Goal: Transaction & Acquisition: Purchase product/service

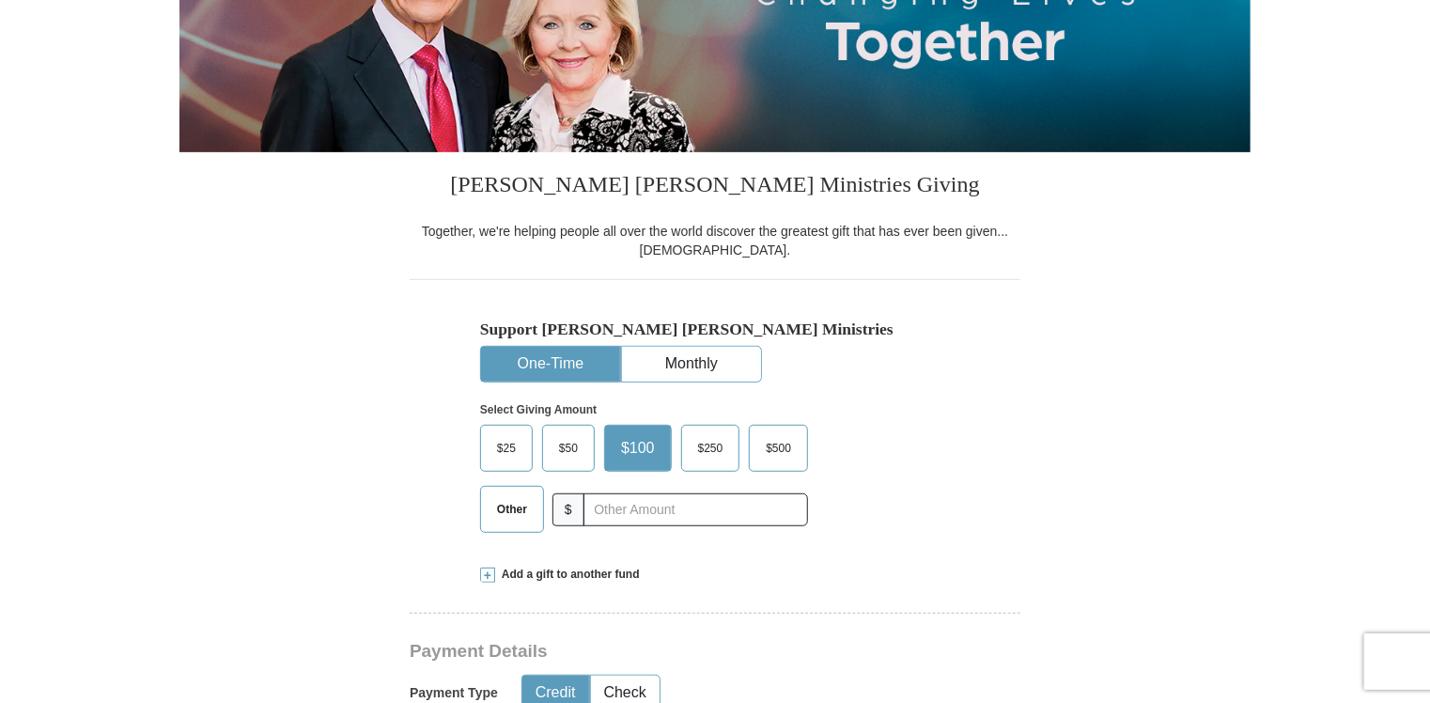
scroll to position [470, 0]
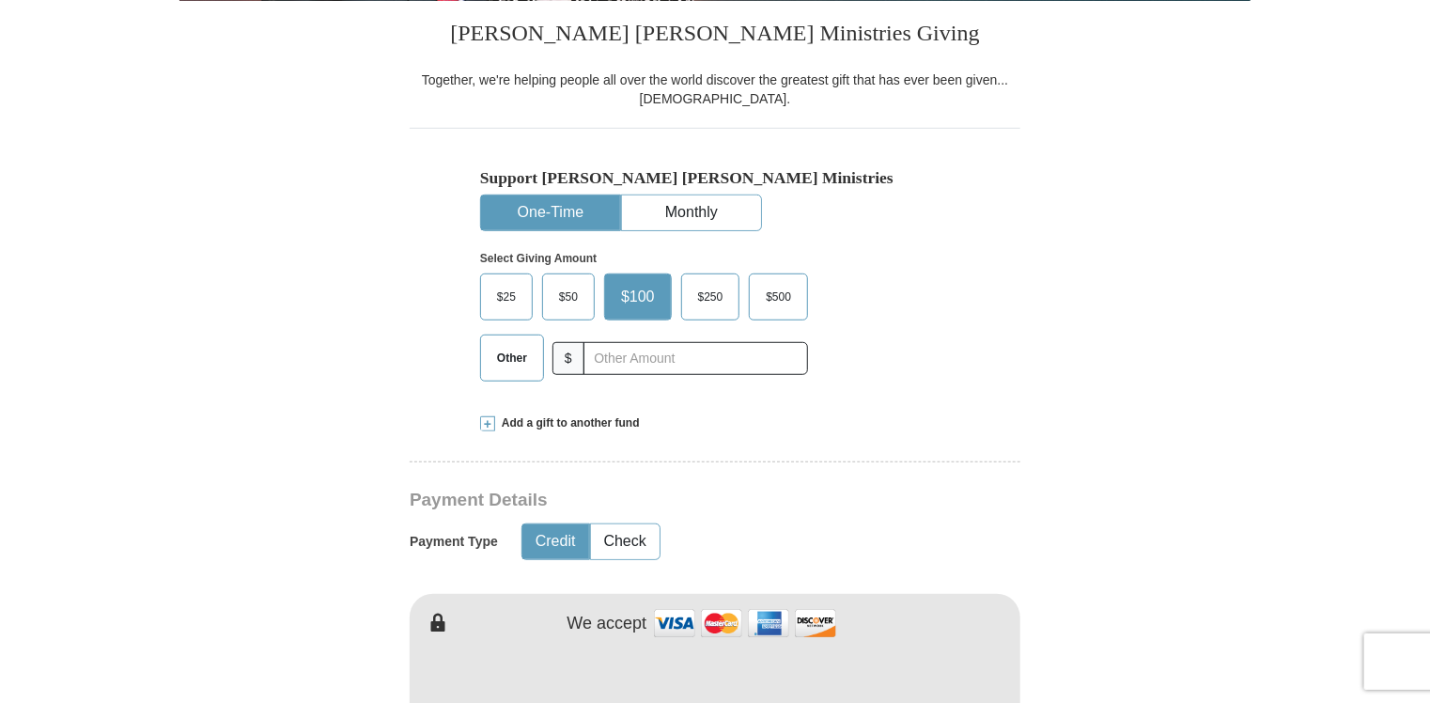
click at [567, 305] on span "$50" at bounding box center [569, 297] width 38 height 28
click at [0, 0] on input "$50" at bounding box center [0, 0] width 0 height 0
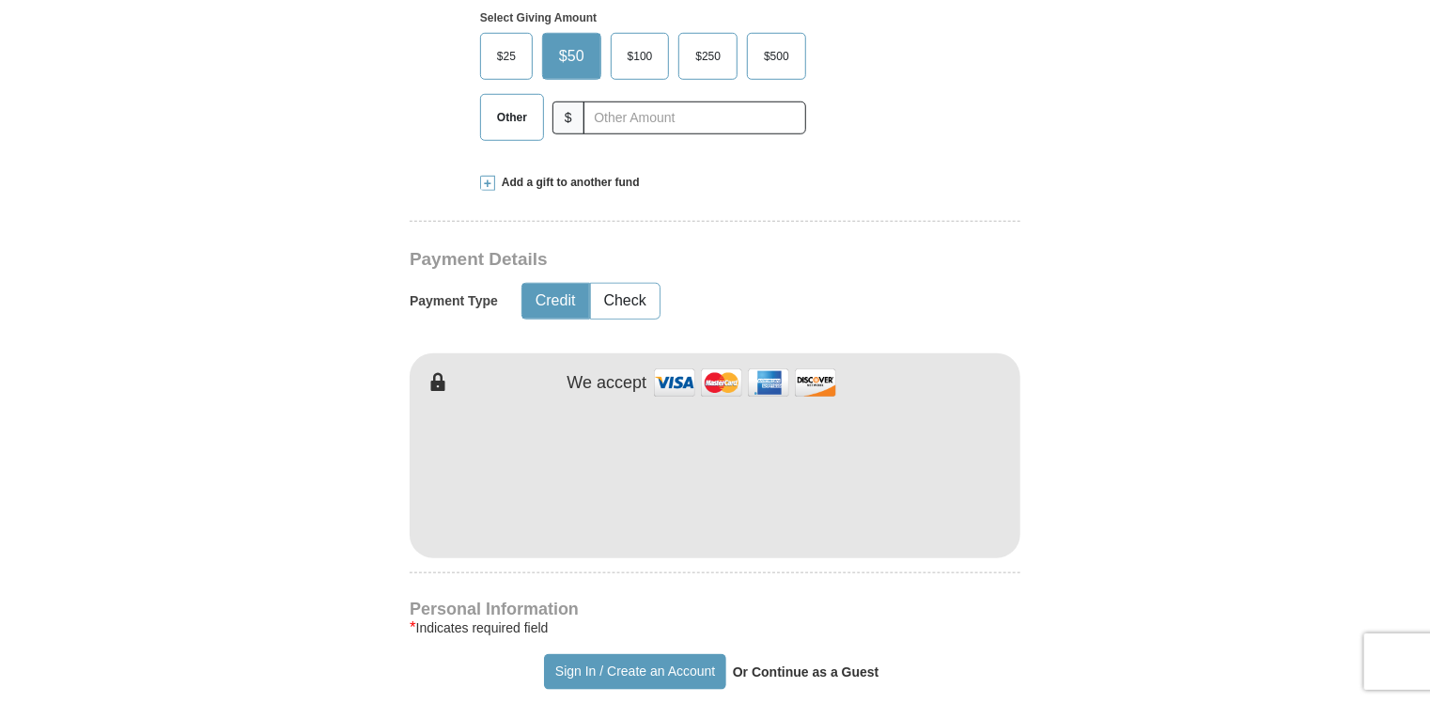
scroll to position [846, 0]
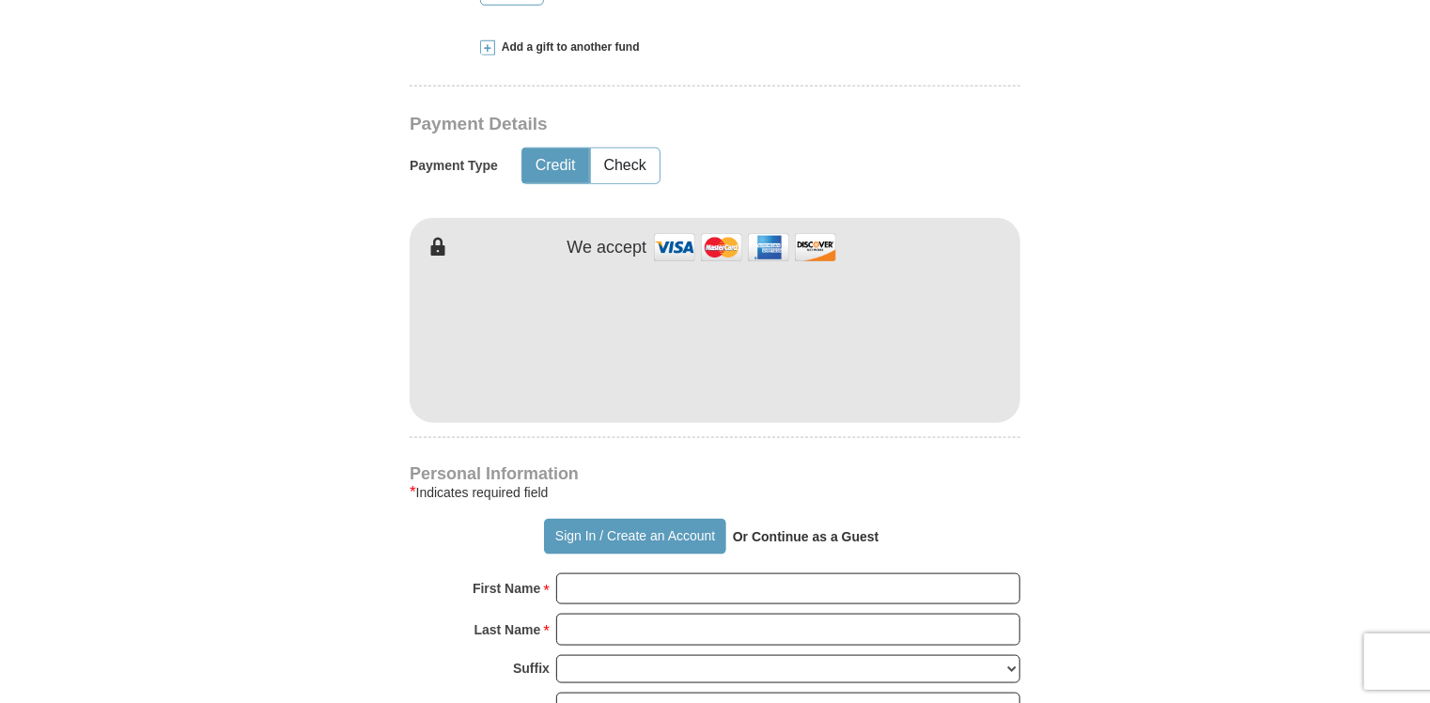
drag, startPoint x: 650, startPoint y: 97, endPoint x: 669, endPoint y: 54, distance: 47.1
click at [669, 54] on div "Add a gift to another fund" at bounding box center [715, 47] width 470 height 16
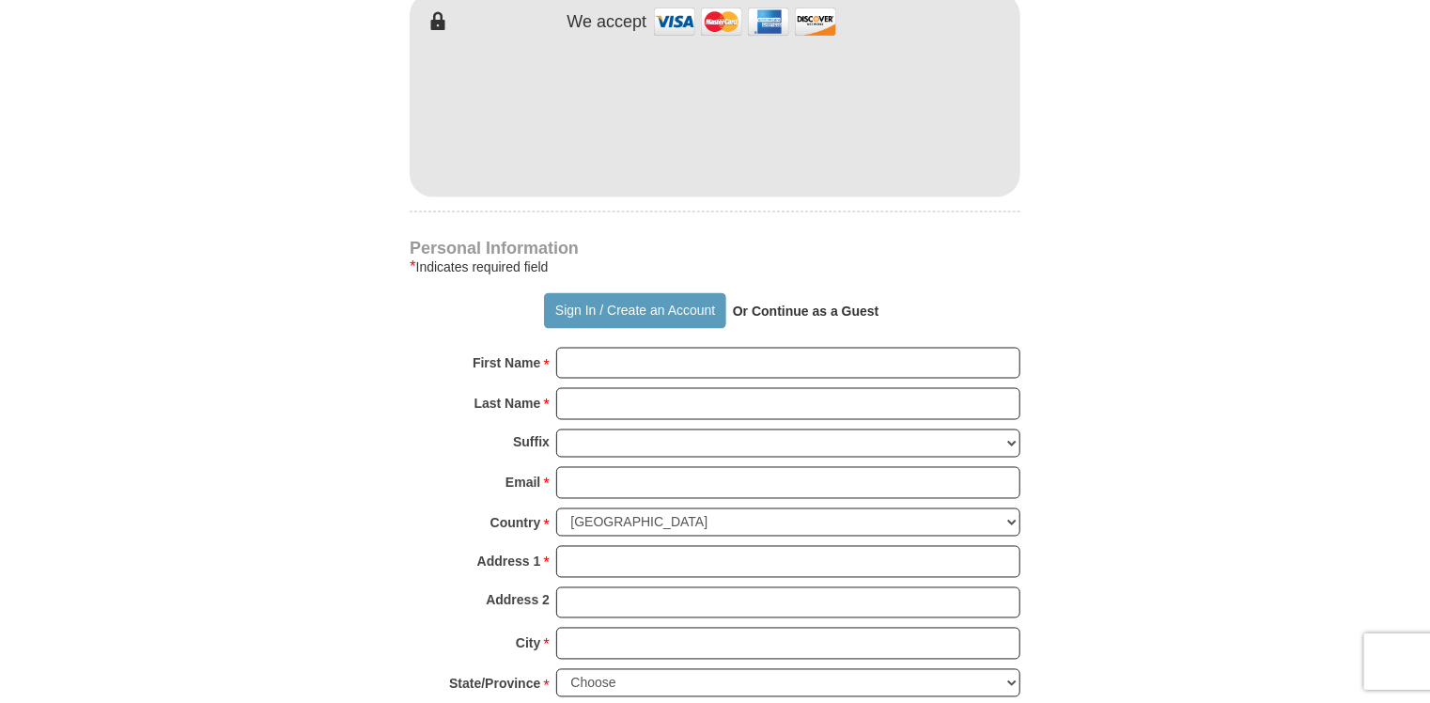
scroll to position [1409, 0]
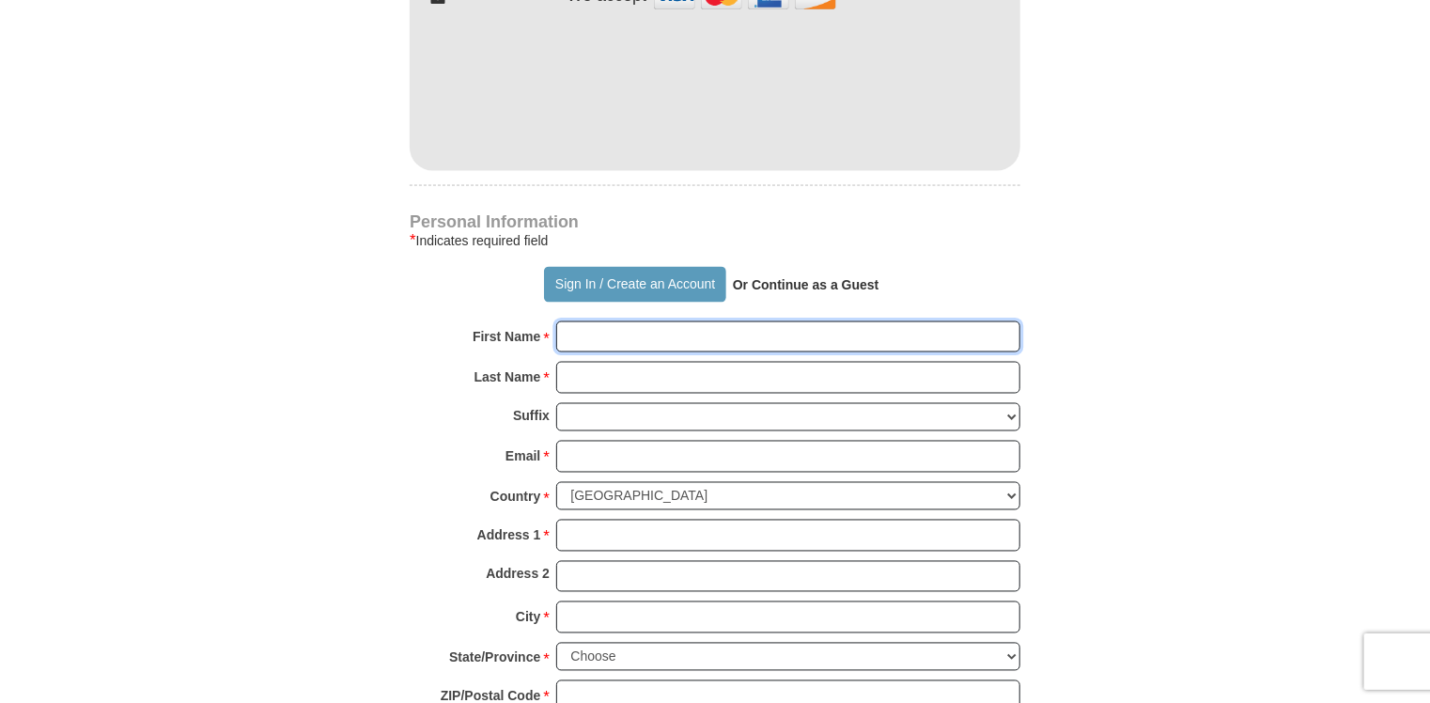
click at [753, 321] on input "First Name *" at bounding box center [788, 337] width 464 height 32
type input "[PERSON_NAME]"
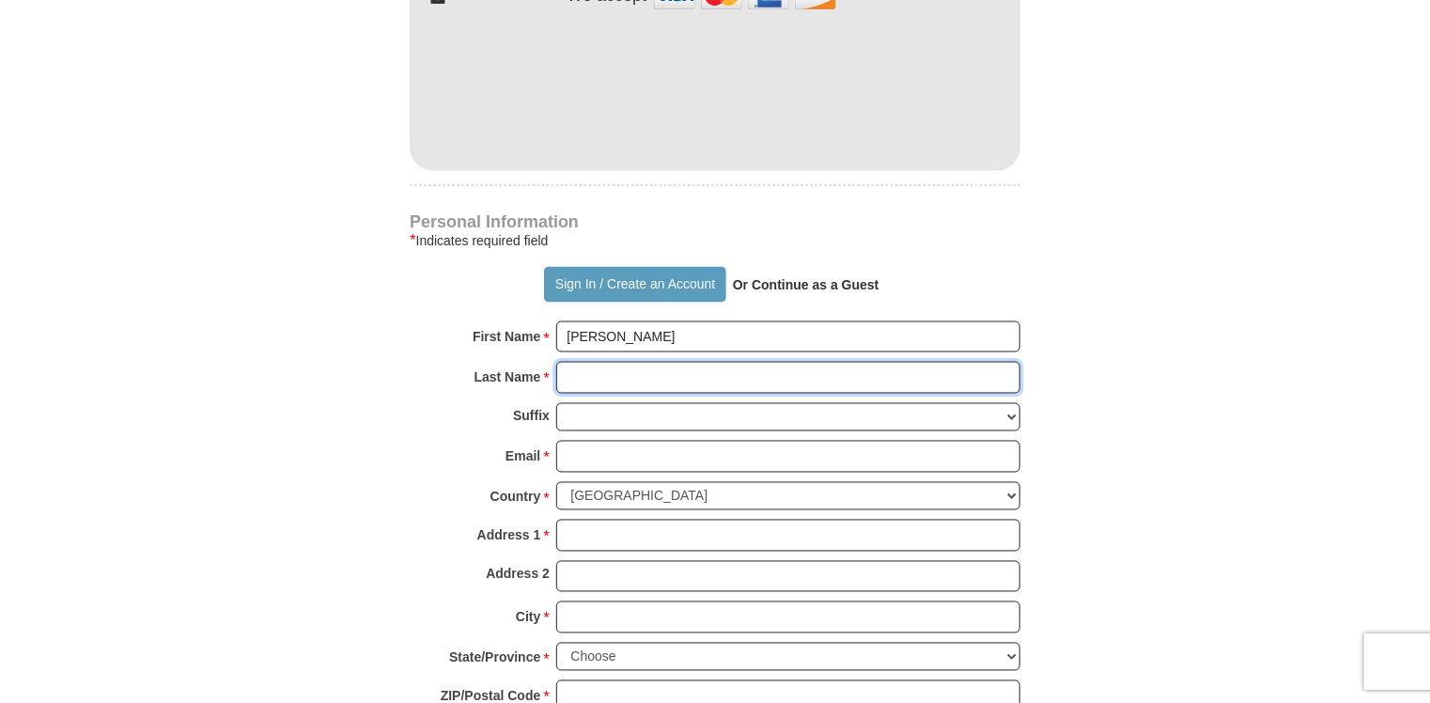
type input "[PERSON_NAME]"
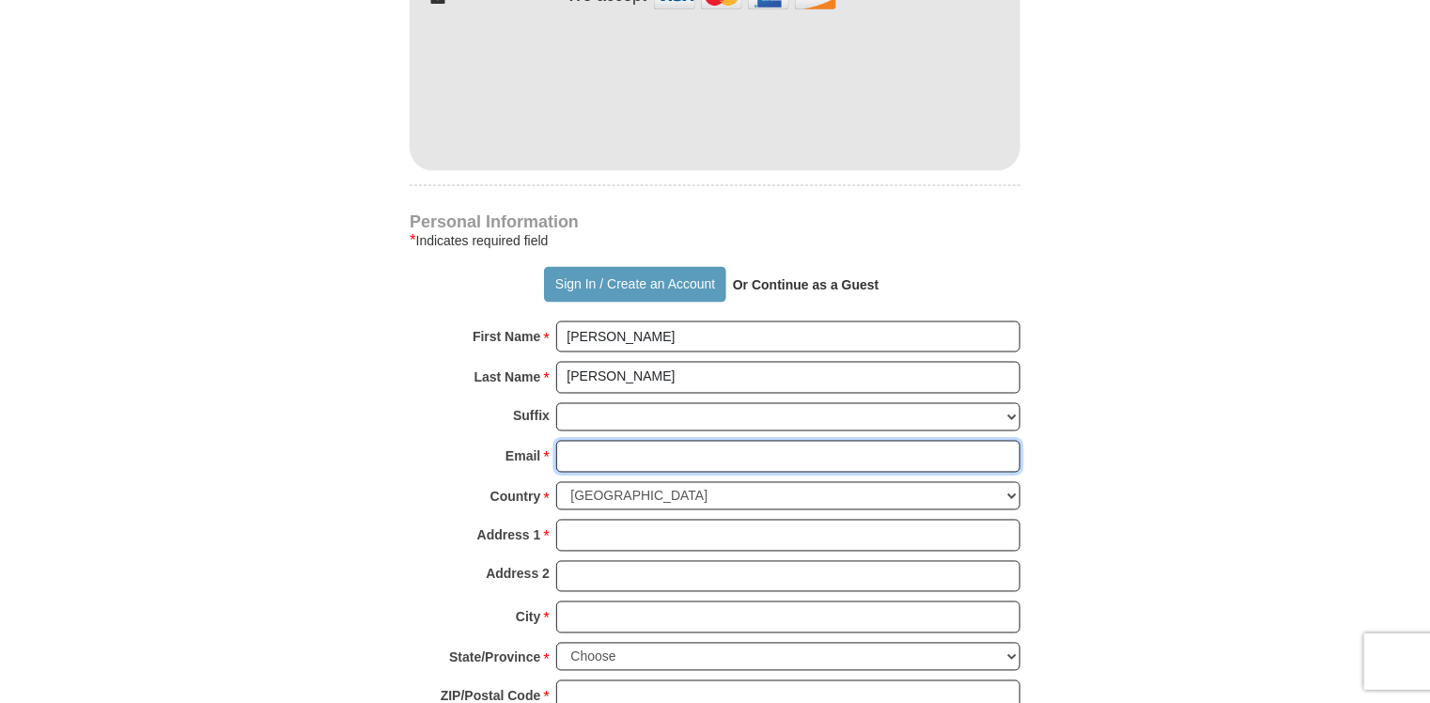
type input "[EMAIL_ADDRESS][DOMAIN_NAME]"
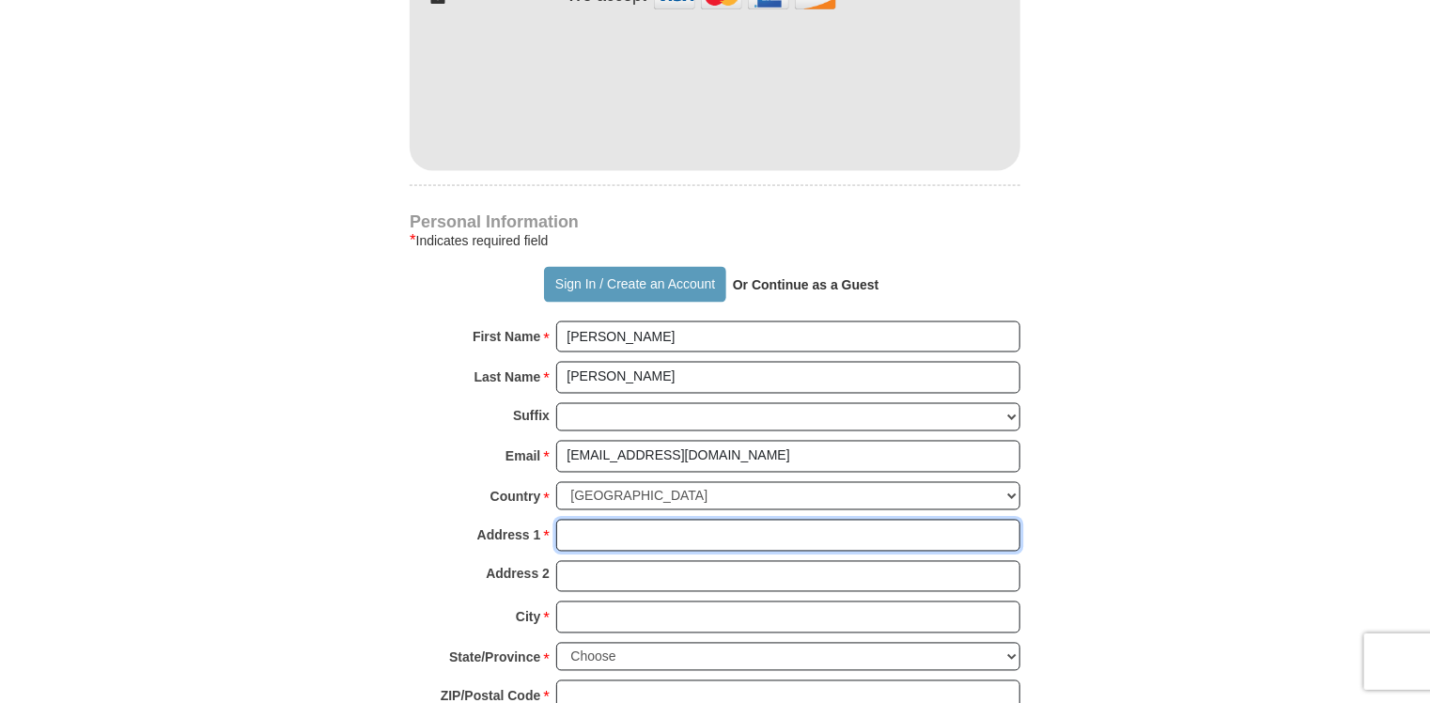
type input "[STREET_ADDRESS][PERSON_NAME]"
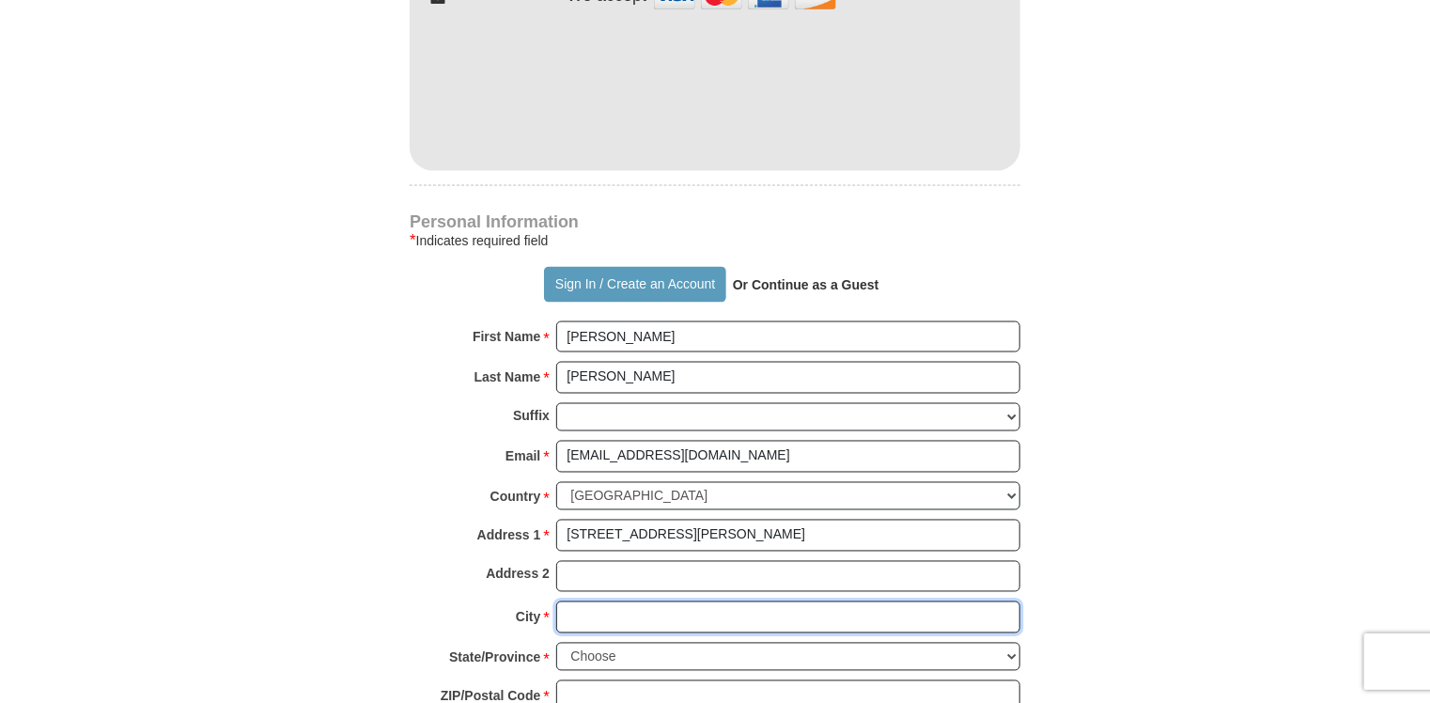
type input "[GEOGRAPHIC_DATA]"
select select "SC"
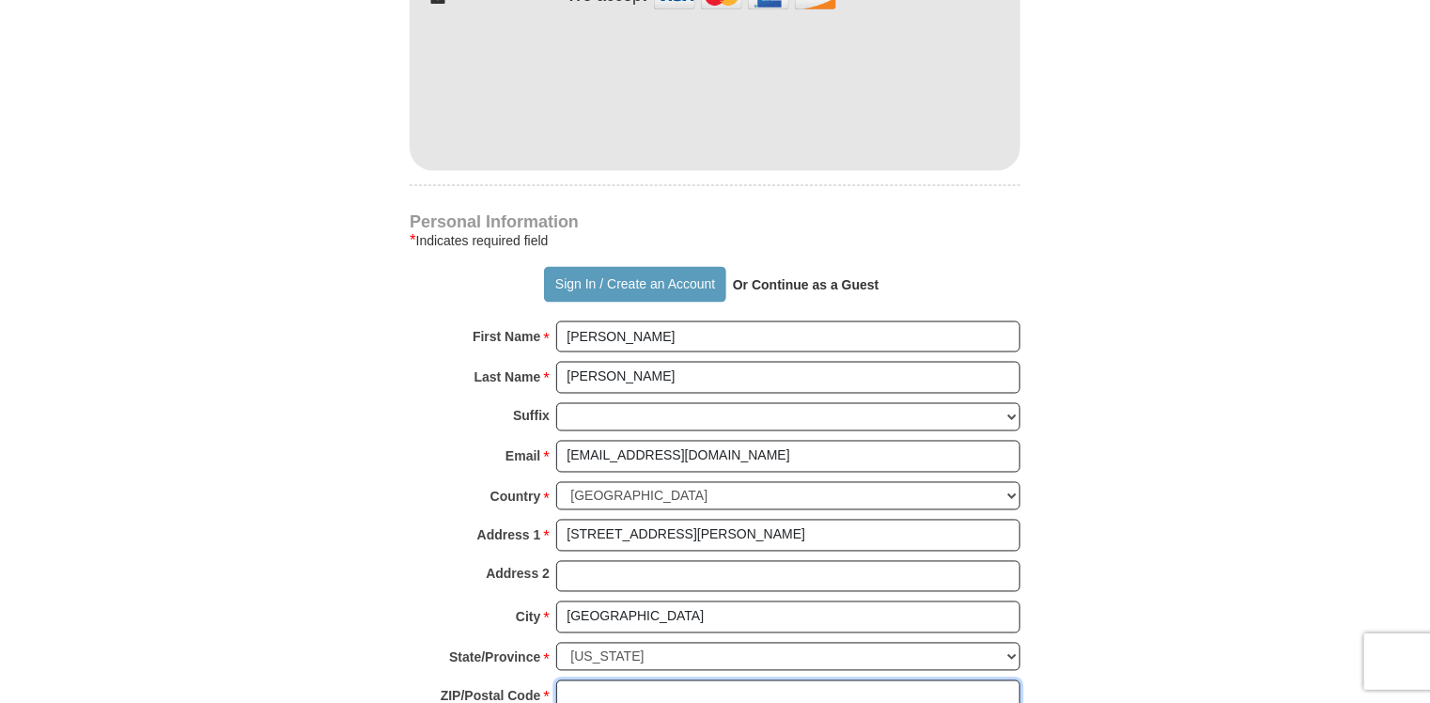
type input "29715"
type input "8035485419"
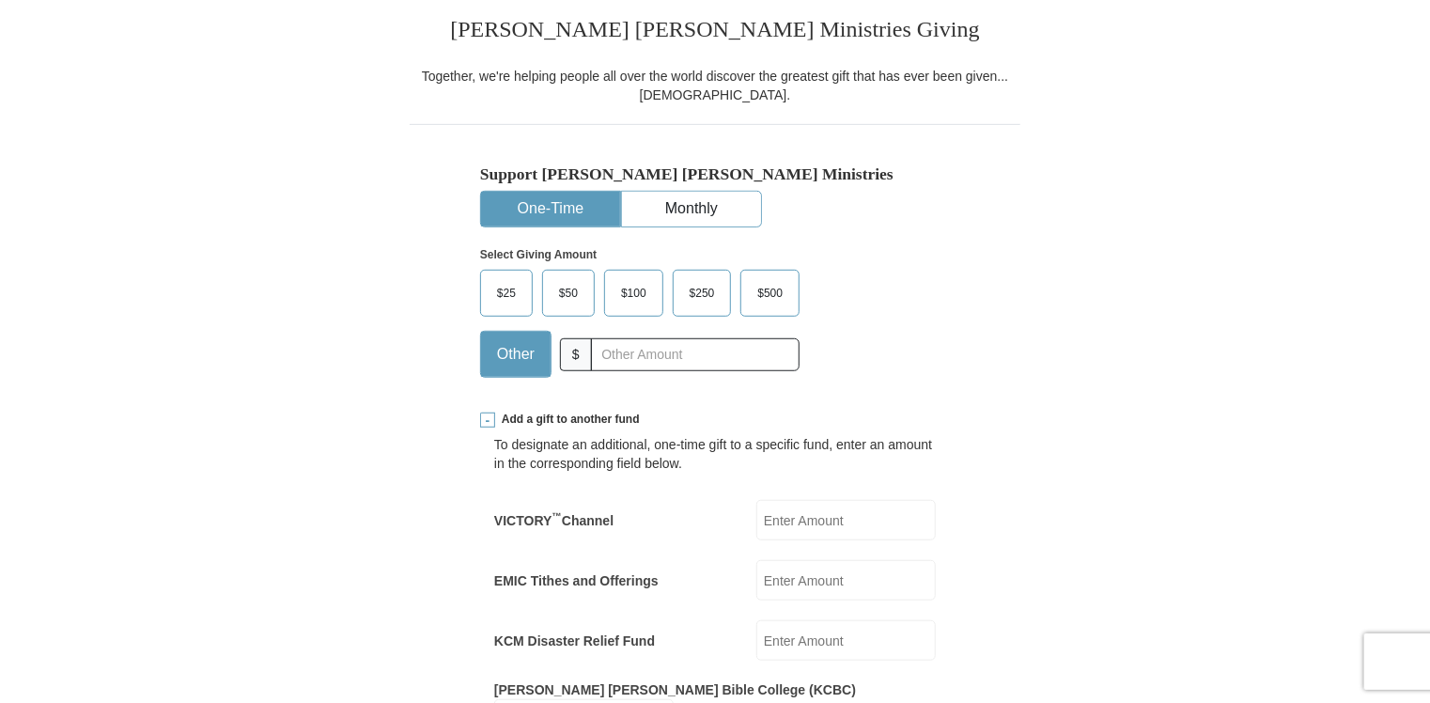
scroll to position [470, 0]
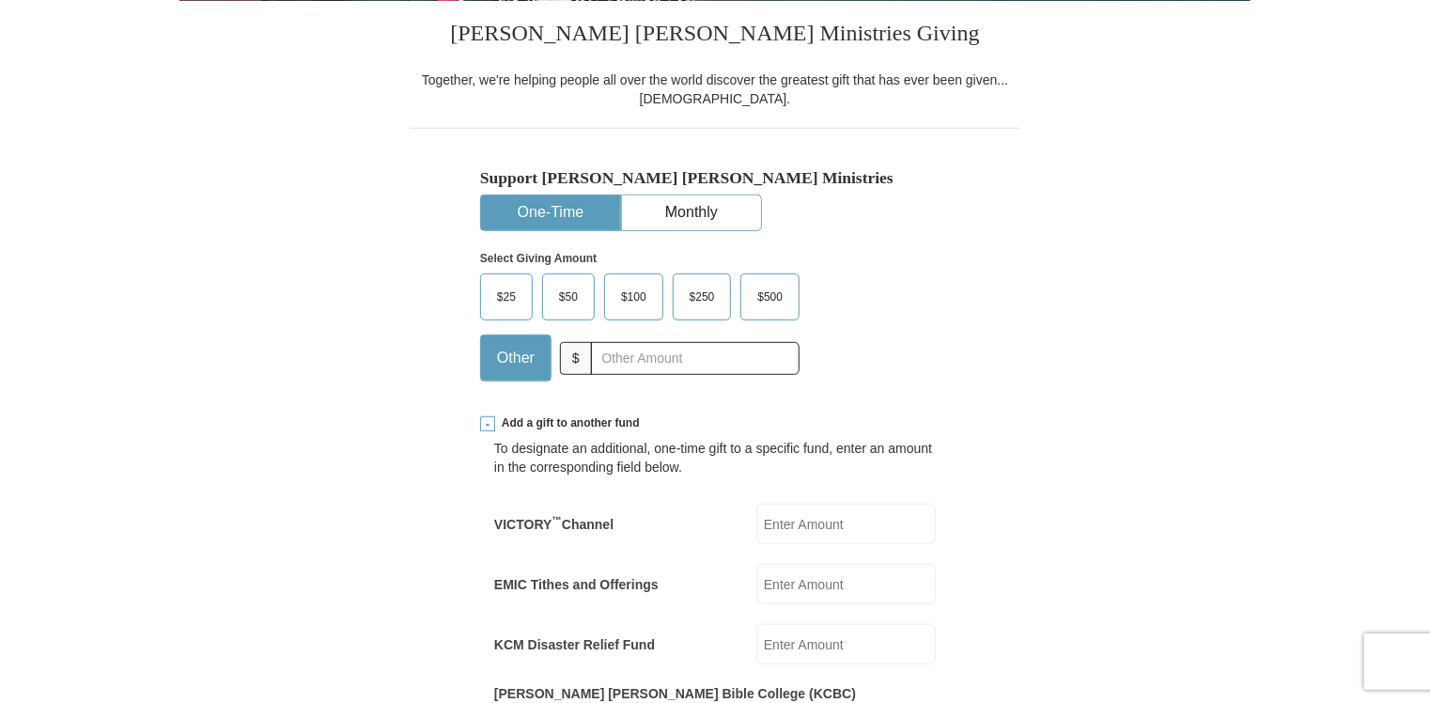
click at [579, 285] on span "$50" at bounding box center [569, 297] width 38 height 28
click at [0, 0] on input "$50" at bounding box center [0, 0] width 0 height 0
click at [579, 285] on span "$50" at bounding box center [572, 297] width 44 height 28
click at [0, 0] on input "$50" at bounding box center [0, 0] width 0 height 0
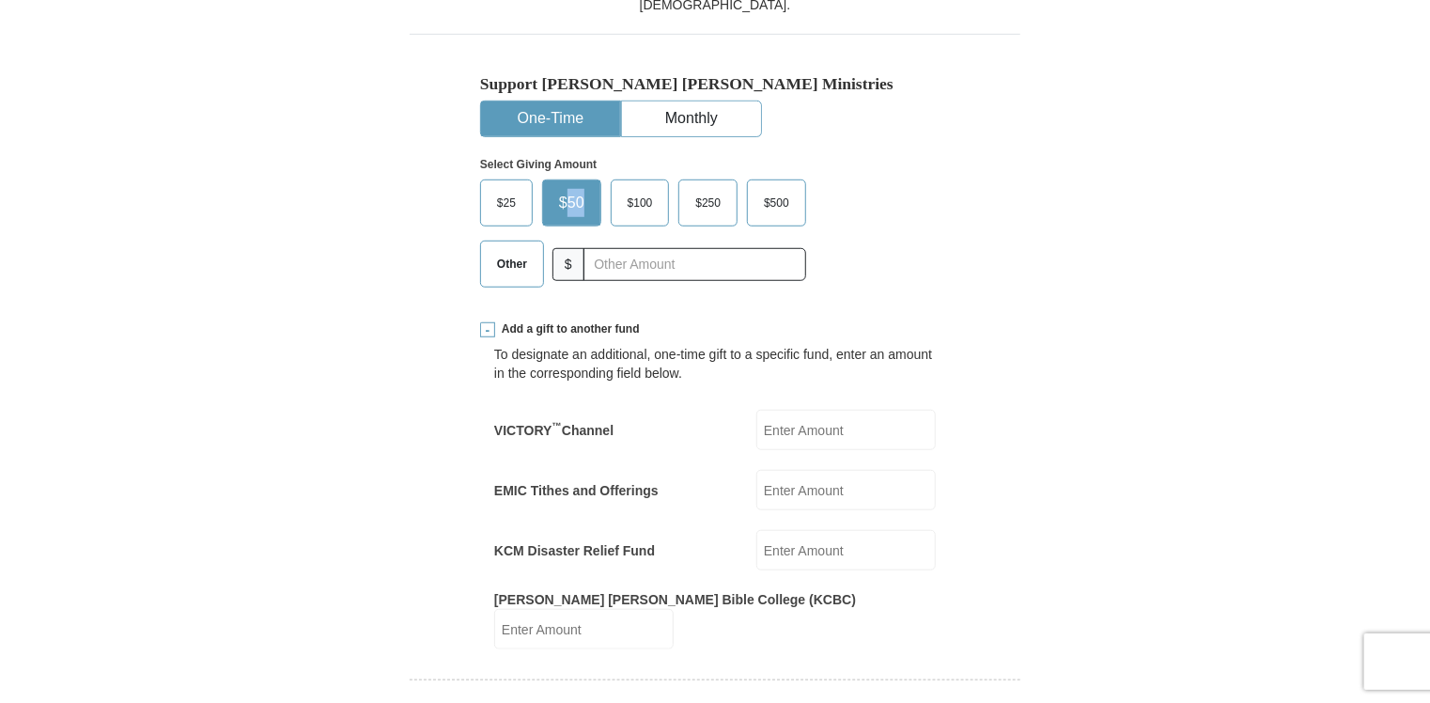
scroll to position [658, 0]
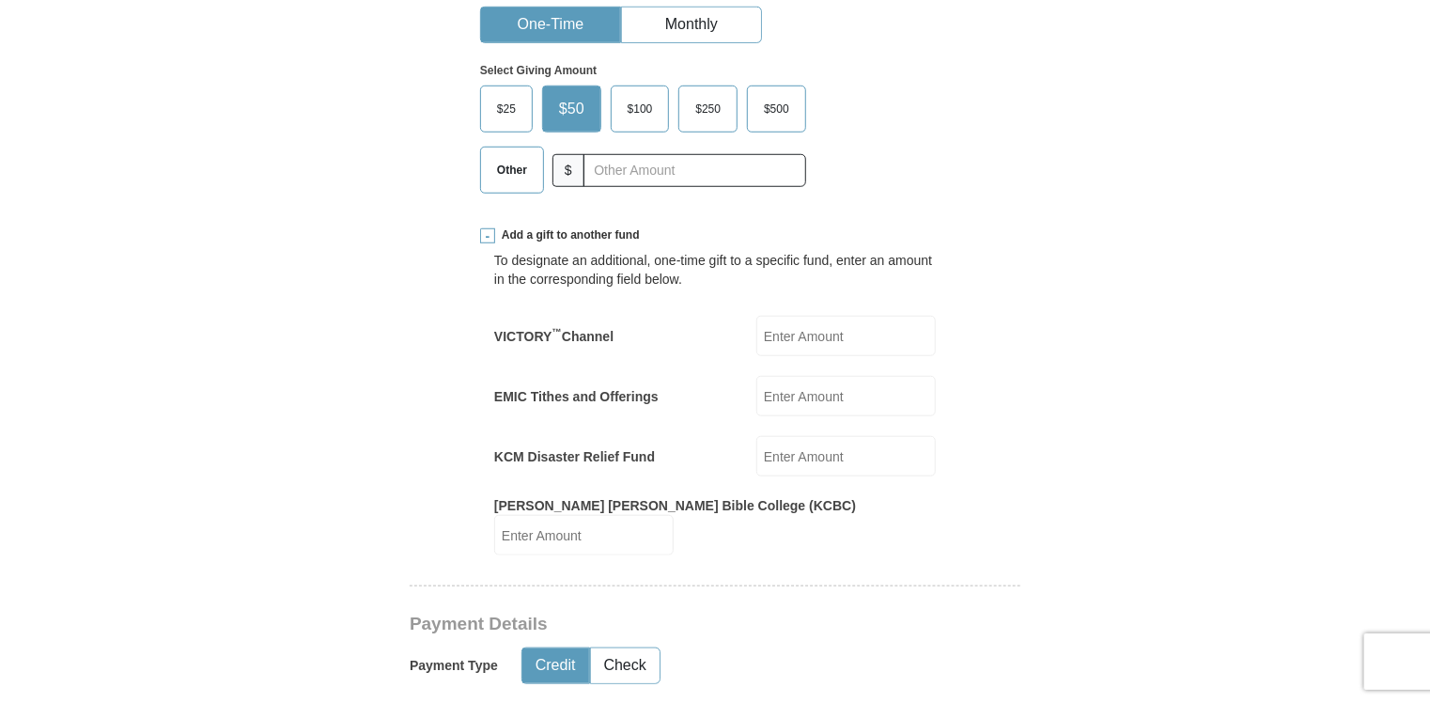
click at [973, 148] on div "Support [PERSON_NAME] [PERSON_NAME] Ministries One-Time Monthly Select Giving A…" at bounding box center [715, 74] width 611 height 268
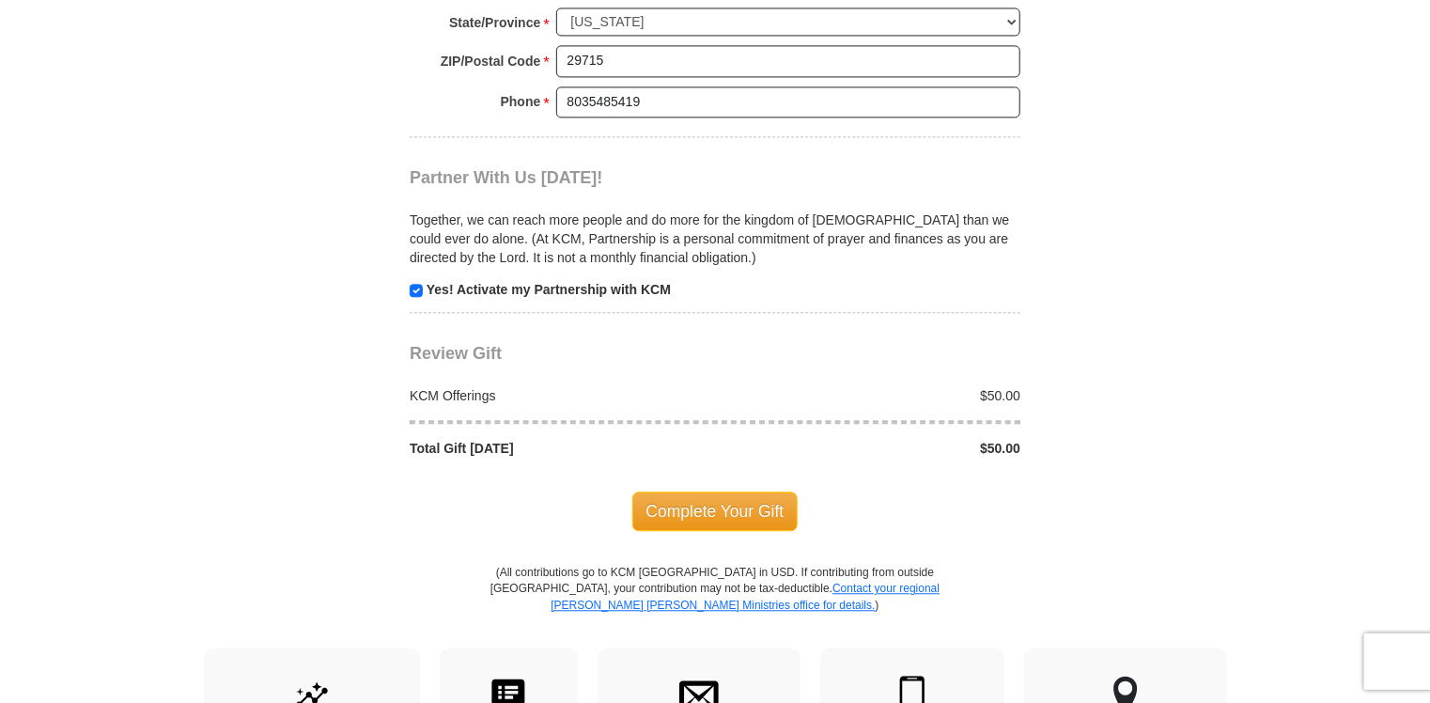
scroll to position [2161, 0]
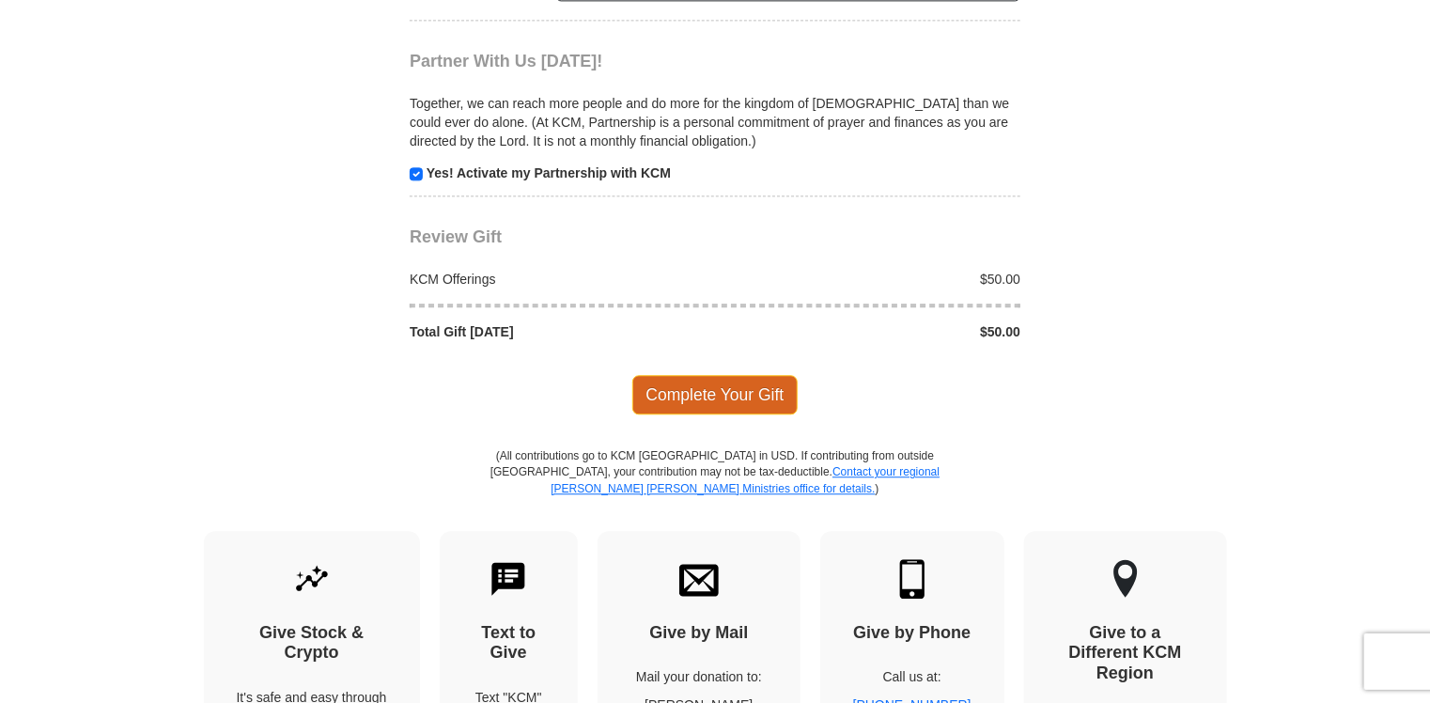
click at [727, 375] on span "Complete Your Gift" at bounding box center [715, 394] width 166 height 39
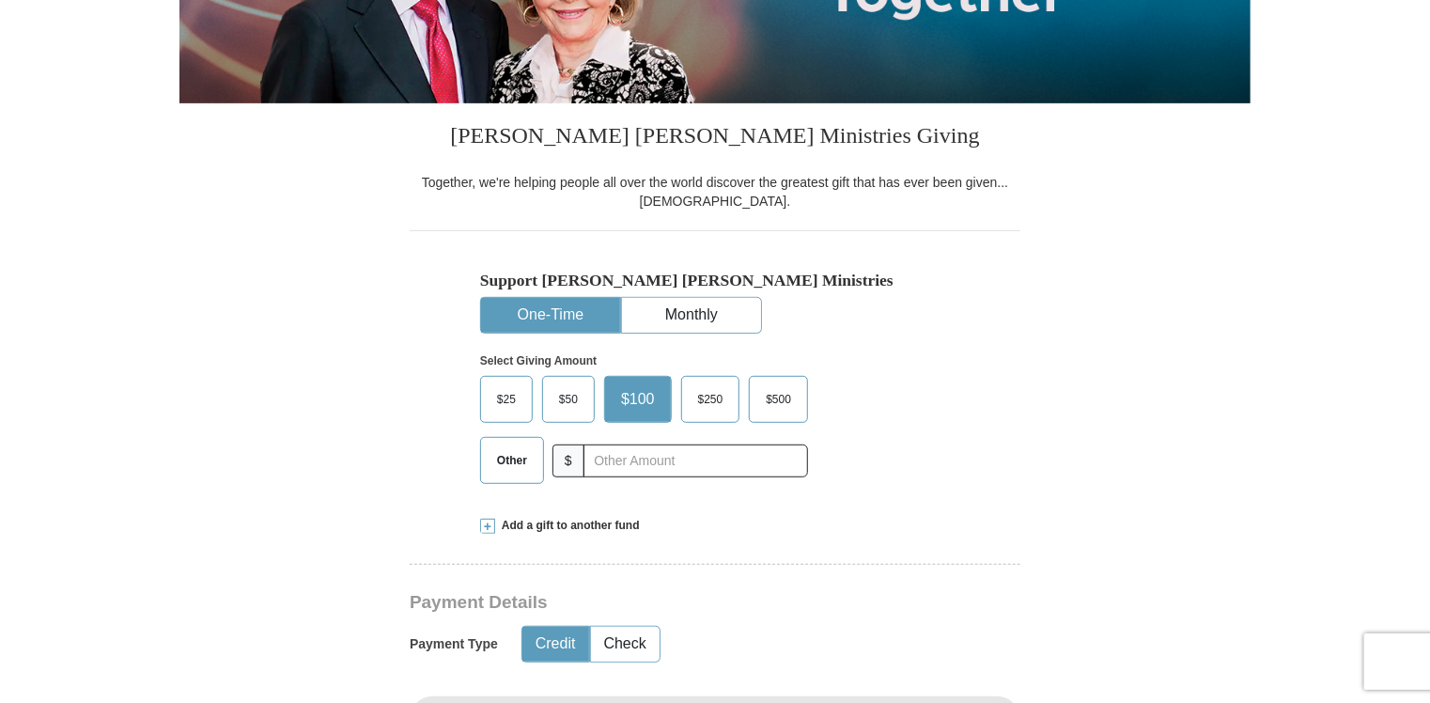
scroll to position [376, 0]
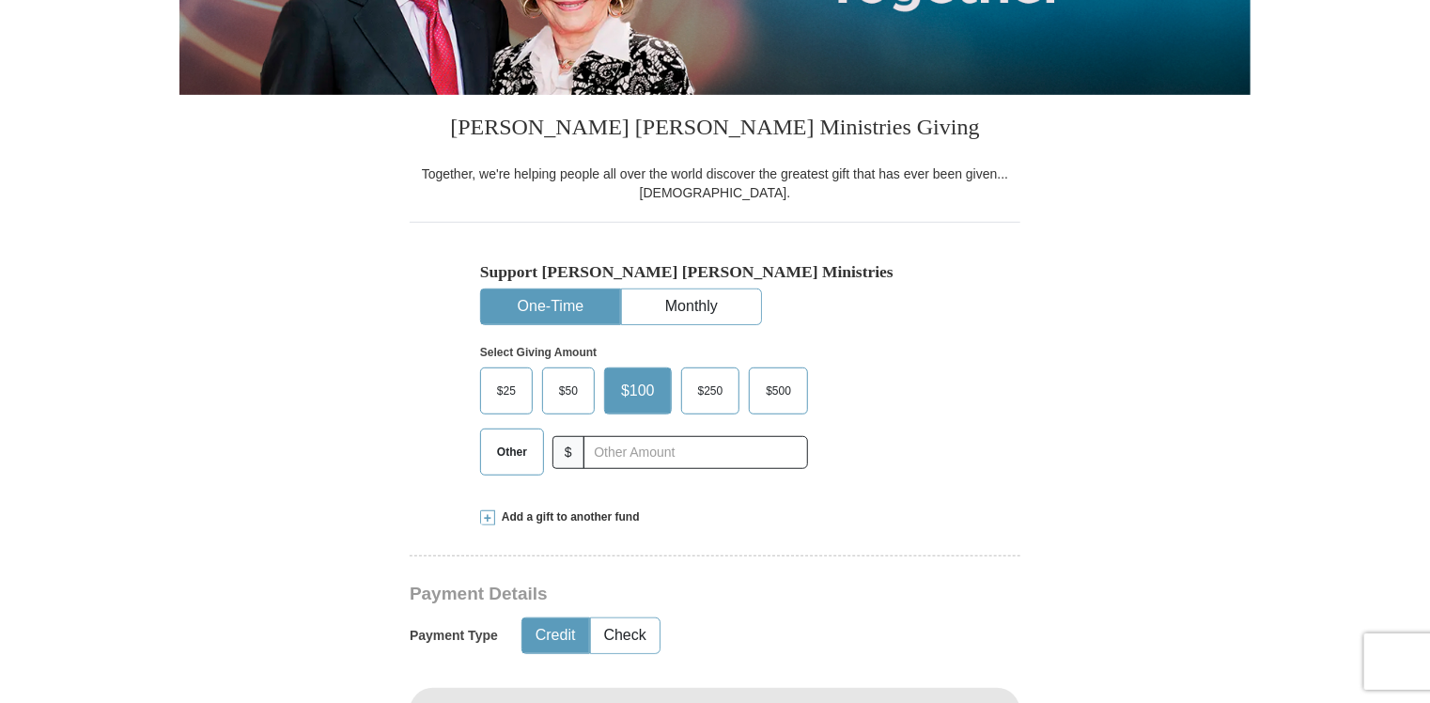
click at [569, 391] on span "$50" at bounding box center [569, 391] width 38 height 28
click at [0, 0] on input "$50" at bounding box center [0, 0] width 0 height 0
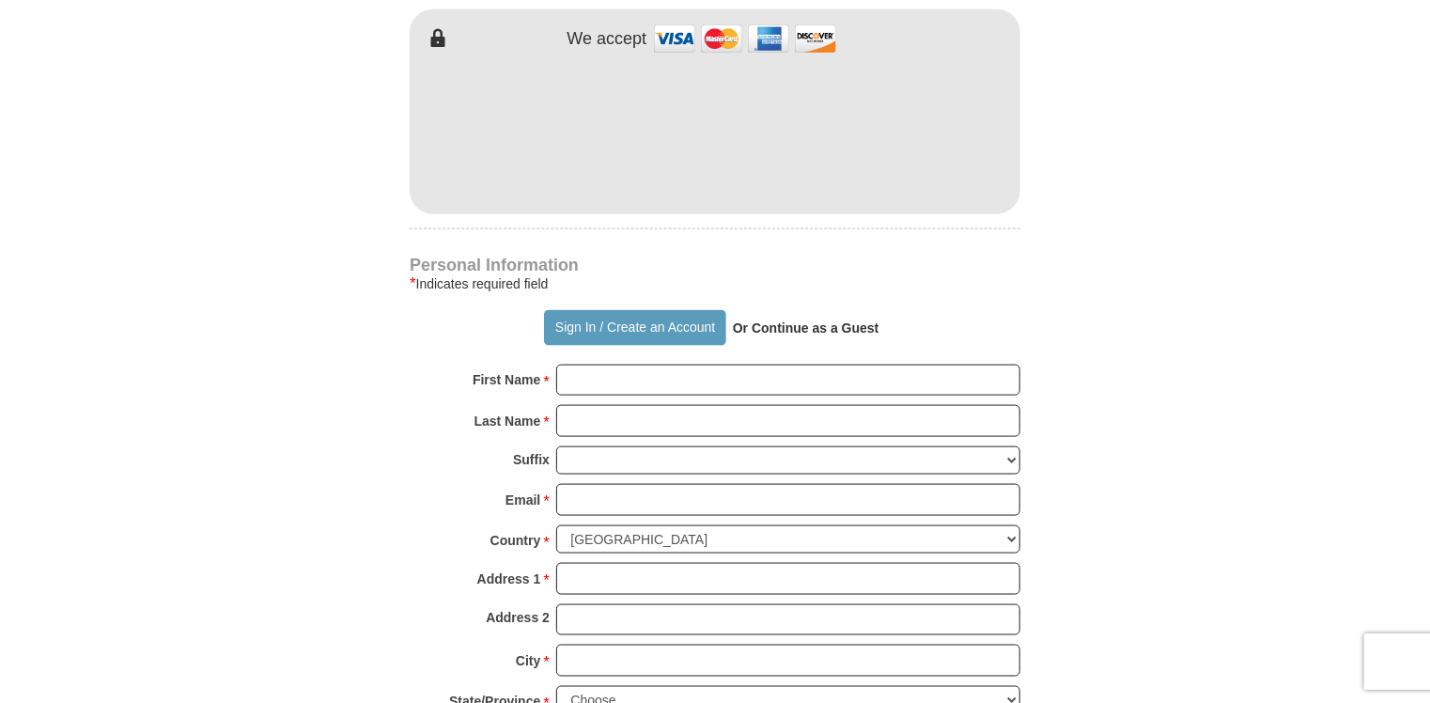
scroll to position [1033, 0]
